Goal: Download file/media

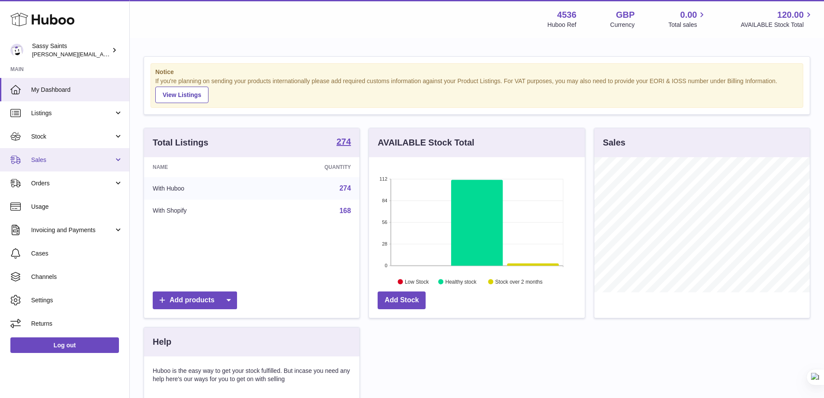
scroll to position [432576, 432495]
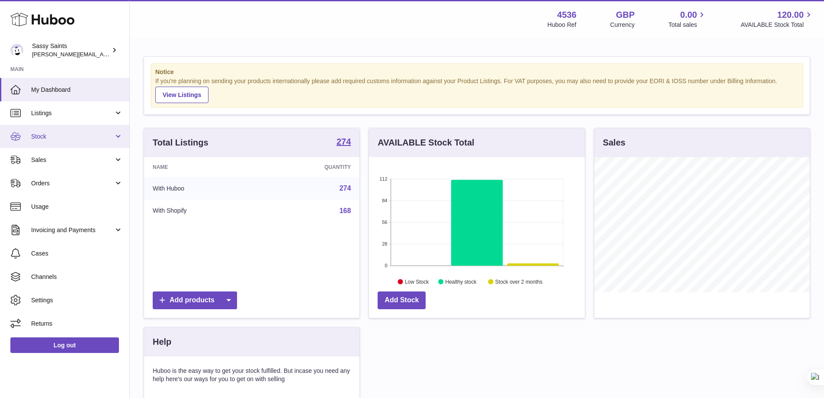
click at [68, 129] on link "Stock" at bounding box center [64, 136] width 129 height 23
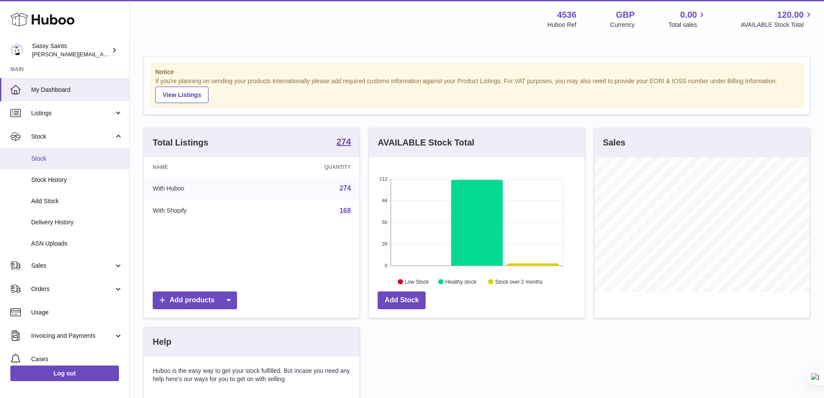
click at [78, 165] on link "Stock" at bounding box center [64, 158] width 129 height 21
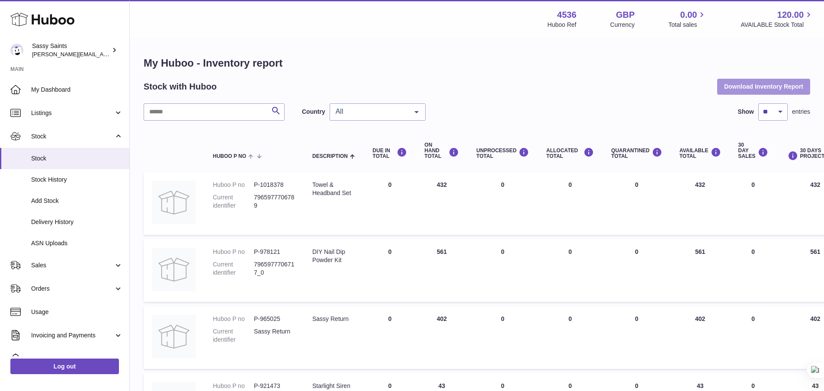
click at [775, 85] on button "Download Inventory Report" at bounding box center [763, 87] width 93 height 16
